Goal: Information Seeking & Learning: Learn about a topic

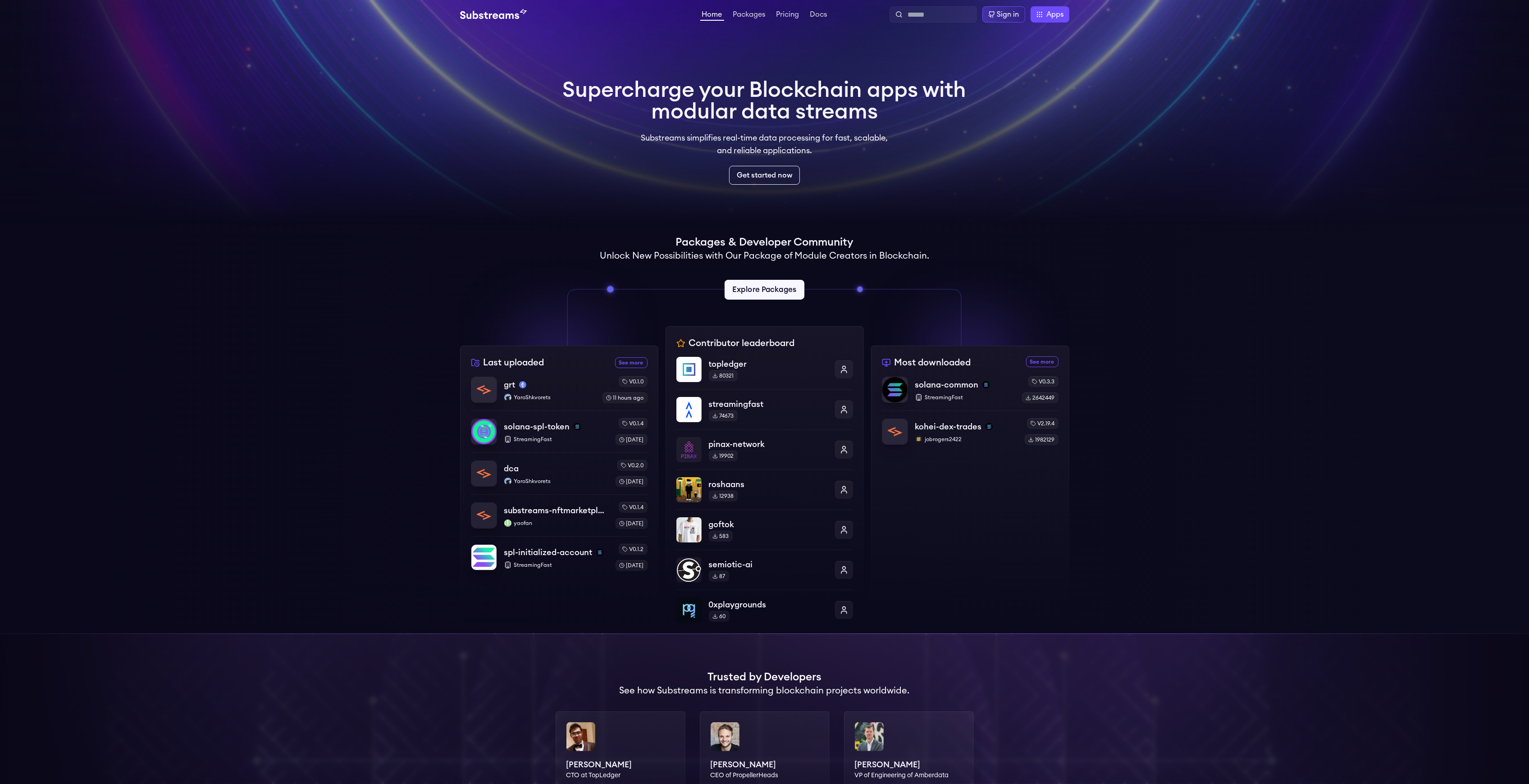
click at [777, 291] on link "Explore Packages" at bounding box center [765, 289] width 80 height 20
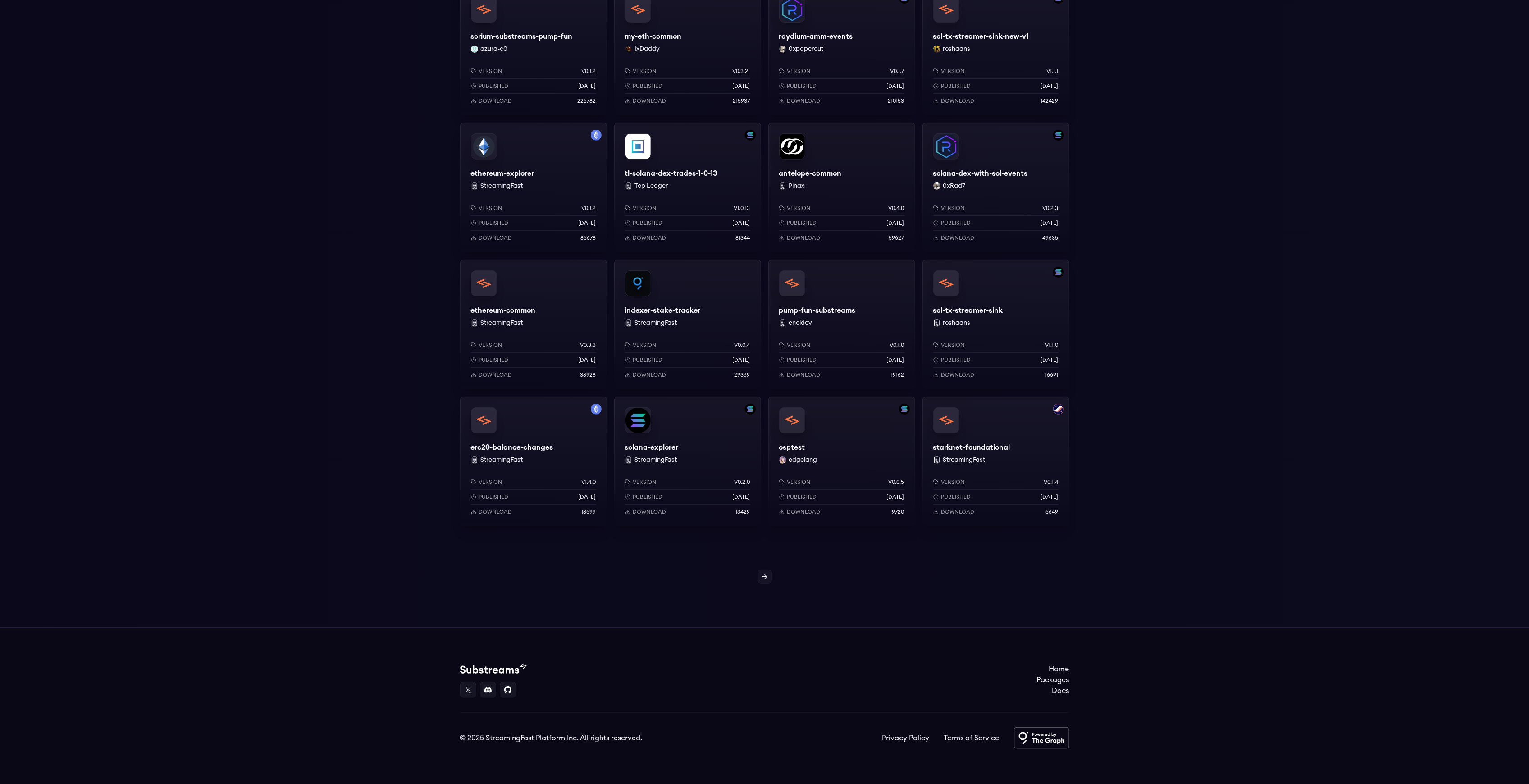
scroll to position [456, 0]
click at [754, 574] on div at bounding box center [764, 576] width 1529 height 14
click at [759, 577] on link at bounding box center [765, 576] width 14 height 14
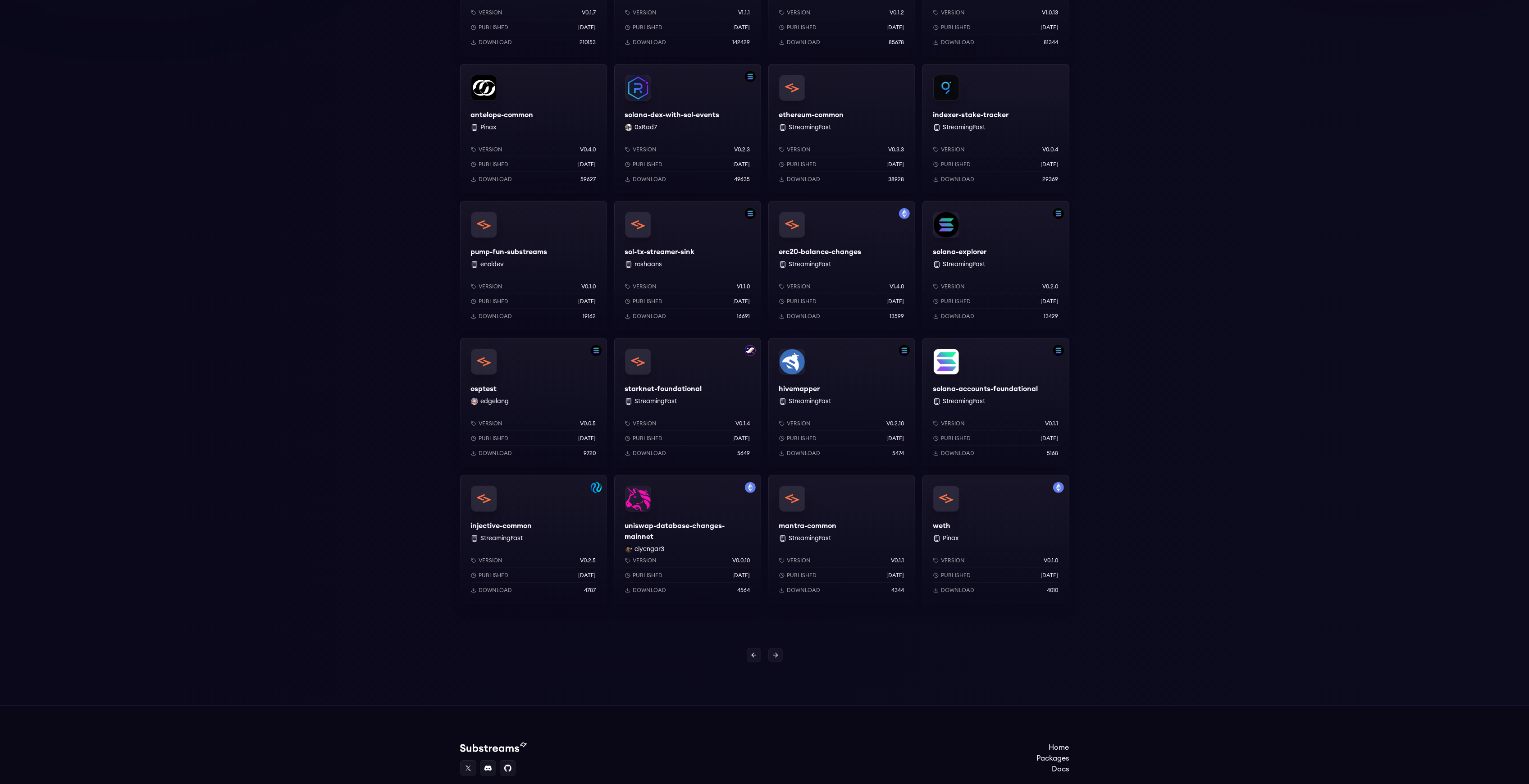
scroll to position [396, 0]
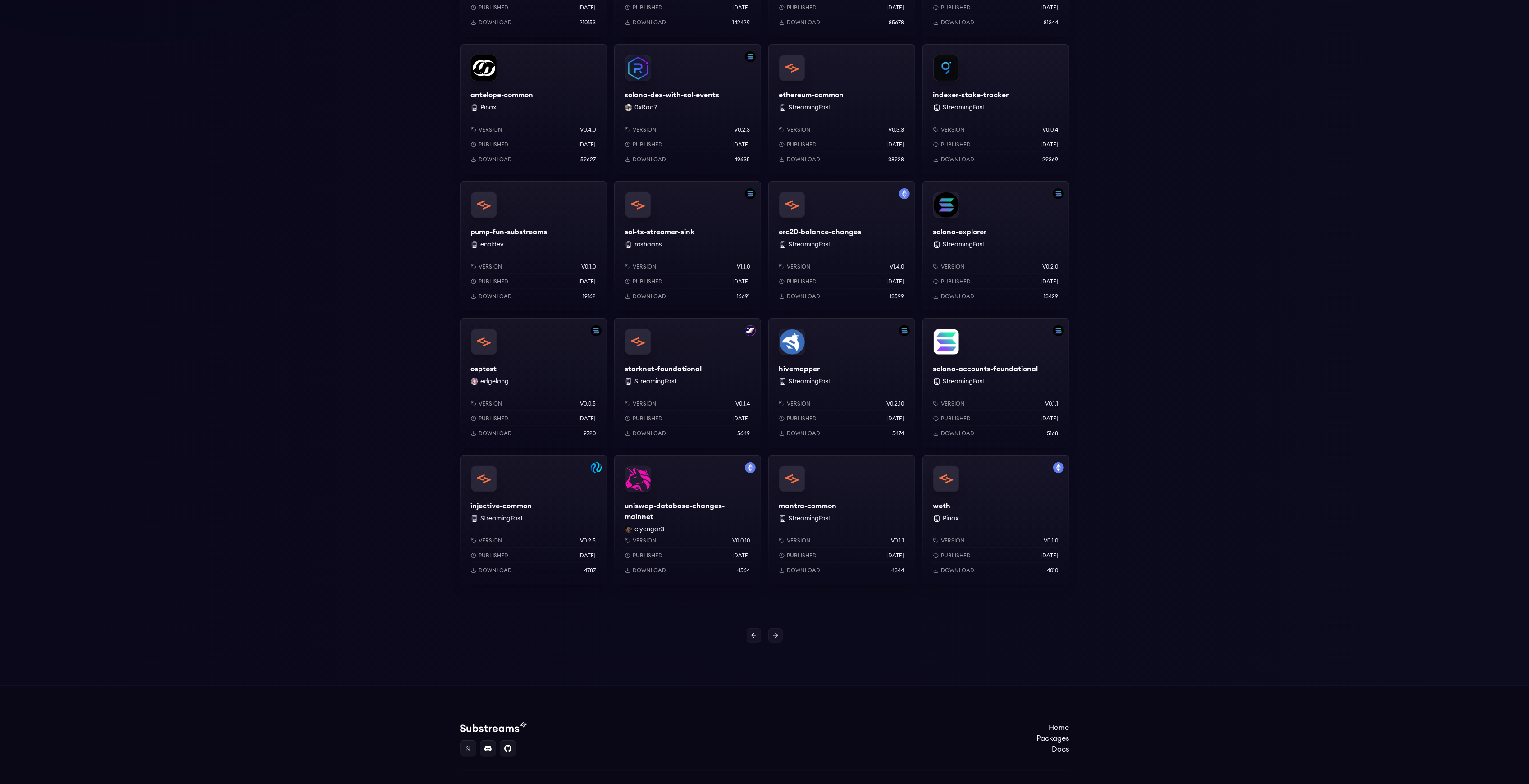
click at [746, 521] on div "uniswap-database-changes-mainnet ciyengar3 Version v0.0.10 Published 1 weeks ag…" at bounding box center [687, 520] width 147 height 130
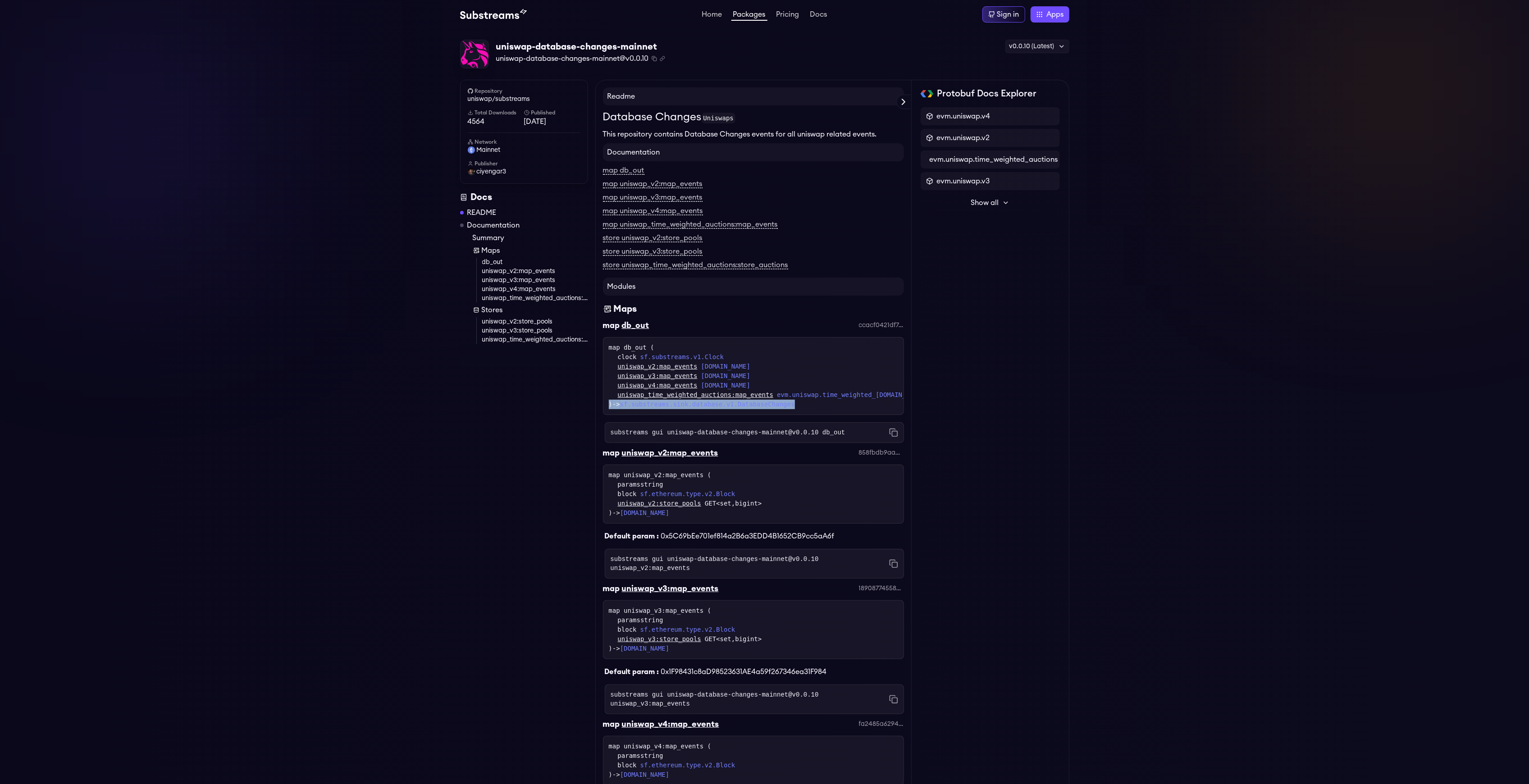
drag, startPoint x: 815, startPoint y: 403, endPoint x: 600, endPoint y: 400, distance: 215.0
click at [600, 400] on div "Readme Database Changes Uniswaps This repository contains Database Changes even…" at bounding box center [753, 743] width 316 height 1327
click at [772, 437] on code "substreams gui uniswap-database-changes-mainnet@v0.0.10 db_out" at bounding box center [727, 432] width 235 height 9
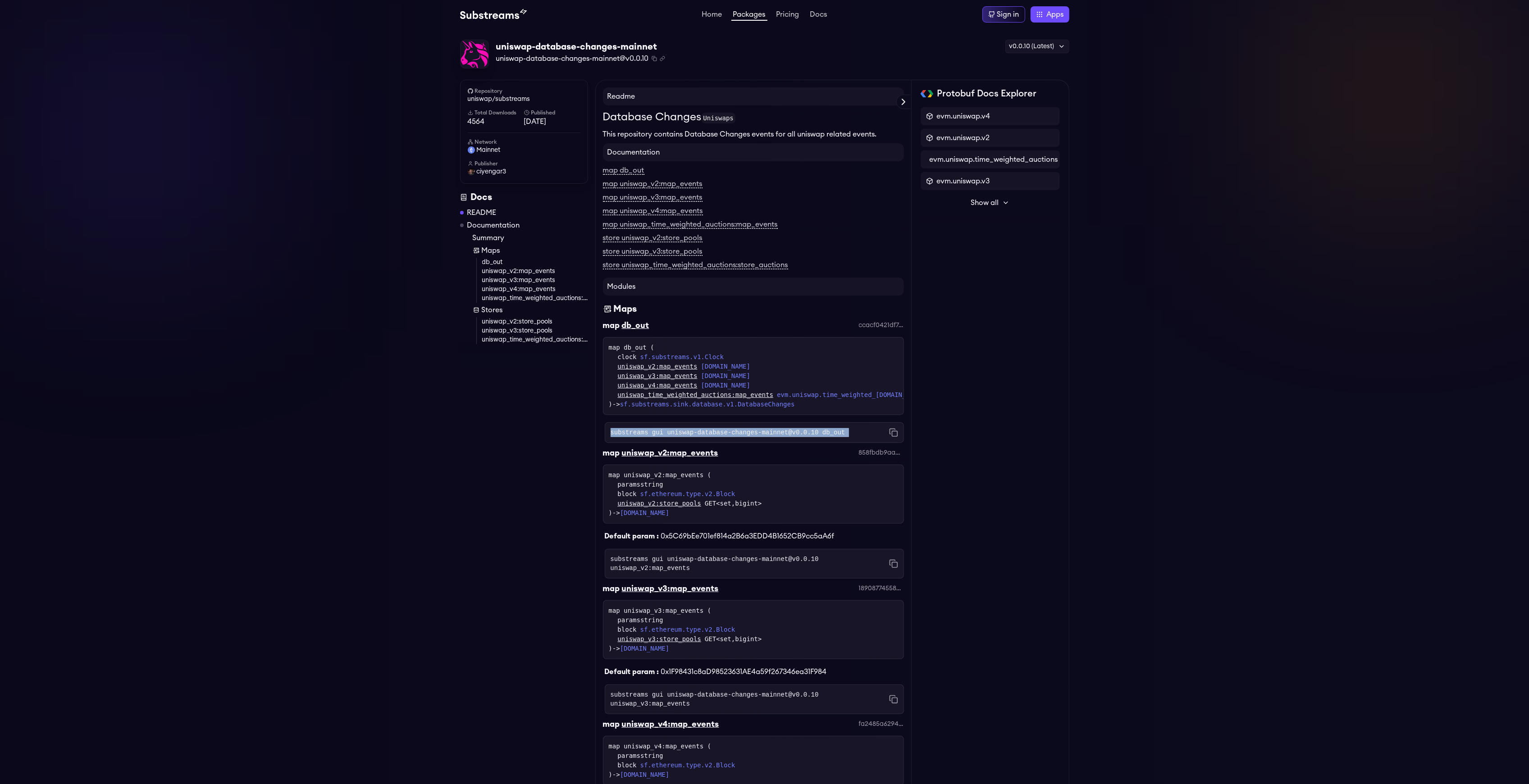
click at [772, 437] on code "substreams gui uniswap-database-changes-mainnet@v0.0.10 db_out" at bounding box center [727, 432] width 235 height 9
click at [779, 443] on div "substreams gui uniswap-database-changes-mainnet@v0.0.10 db_out Copied!" at bounding box center [754, 432] width 300 height 21
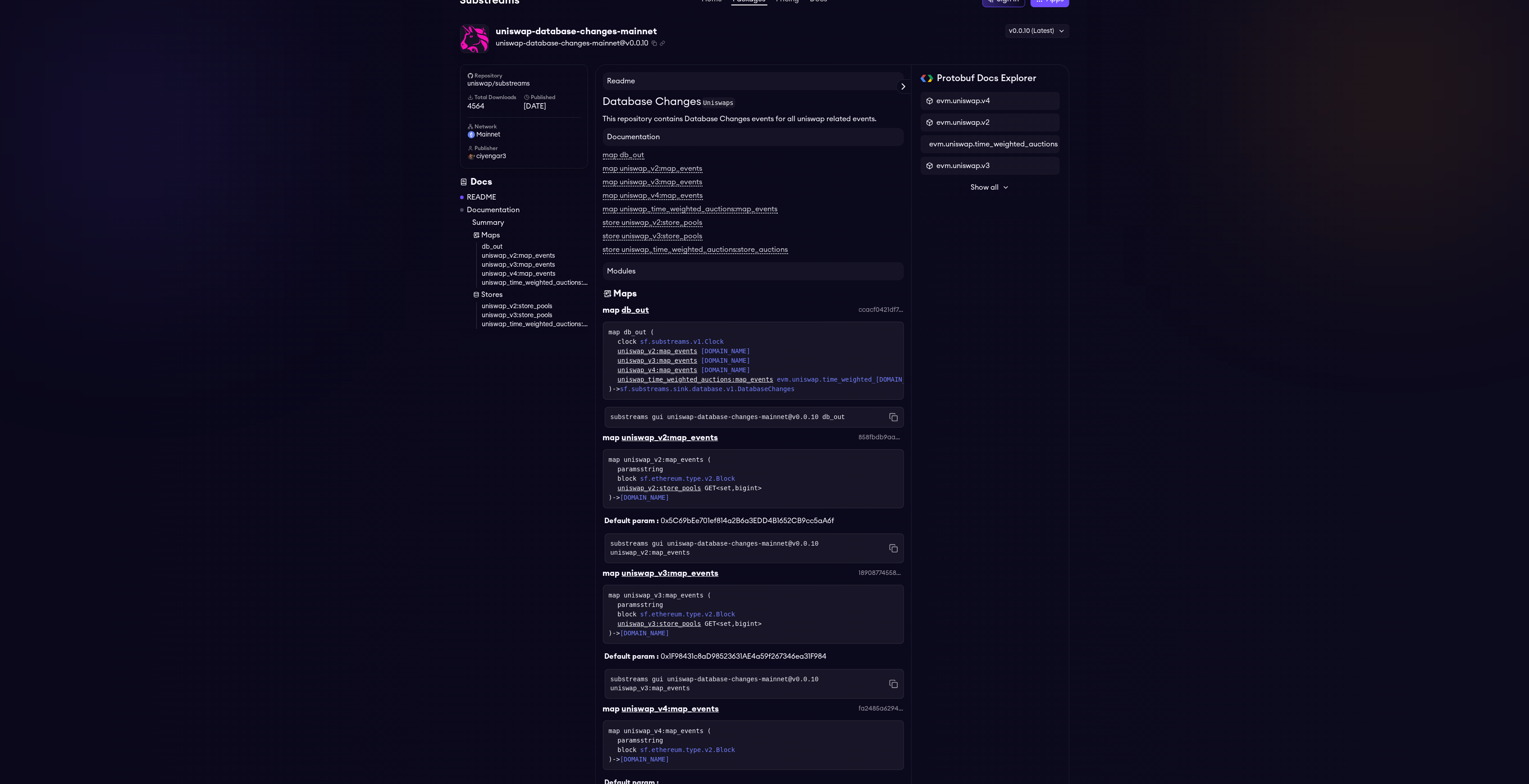
scroll to position [6, 0]
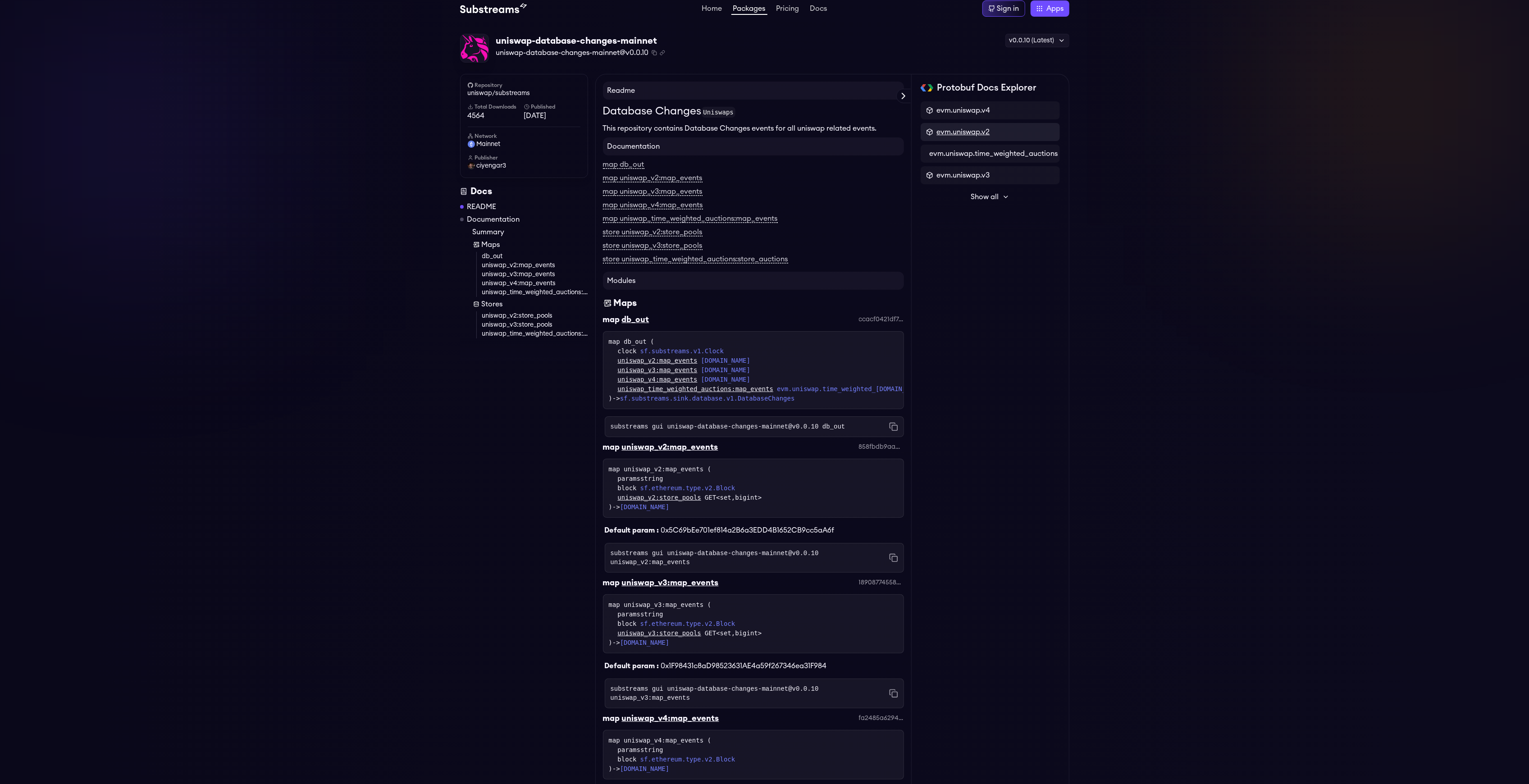
click at [974, 128] on span "evm.uniswap.v2" at bounding box center [964, 132] width 53 height 11
click at [977, 139] on div "message Events" at bounding box center [990, 136] width 128 height 9
click at [916, 113] on div "Protobuf Docs Explorer evm.uniswap.v4 evm.uniswap.v2 evm.uniswap.time_weighted_…" at bounding box center [990, 737] width 158 height 1327
click at [921, 113] on div "Back to evm.uniswap.v2 message Events { repeated Swap swap = 1; repeated Sync s…" at bounding box center [990, 141] width 139 height 78
click at [927, 110] on icon at bounding box center [923, 107] width 7 height 7
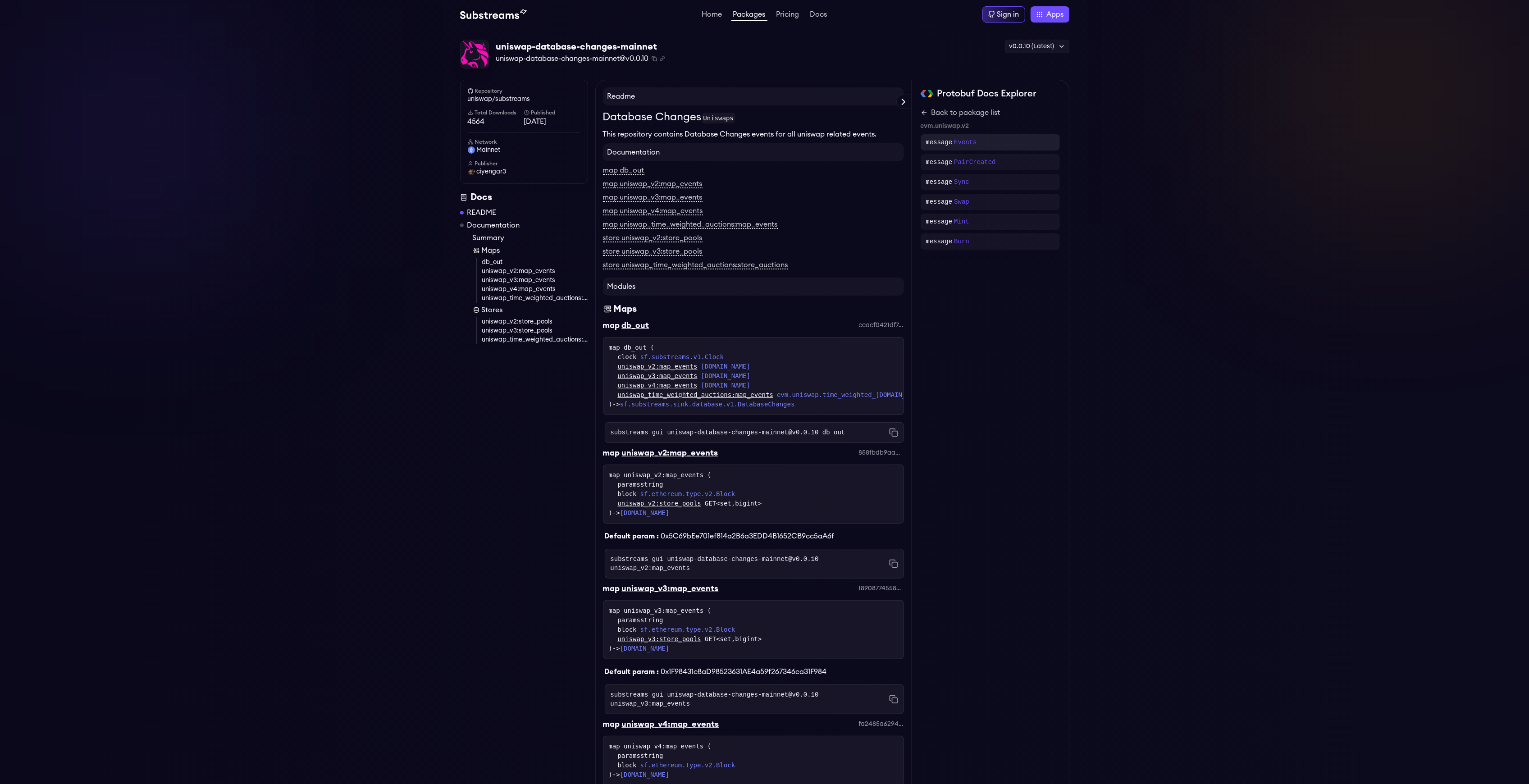
click at [1003, 145] on div "message Events" at bounding box center [990, 142] width 128 height 9
click at [982, 142] on span "swap" at bounding box center [984, 140] width 13 height 6
click at [944, 142] on span "repeated" at bounding box center [944, 139] width 26 height 7
click at [961, 143] on span "Swap" at bounding box center [968, 139] width 13 height 7
